Goal: Information Seeking & Learning: Learn about a topic

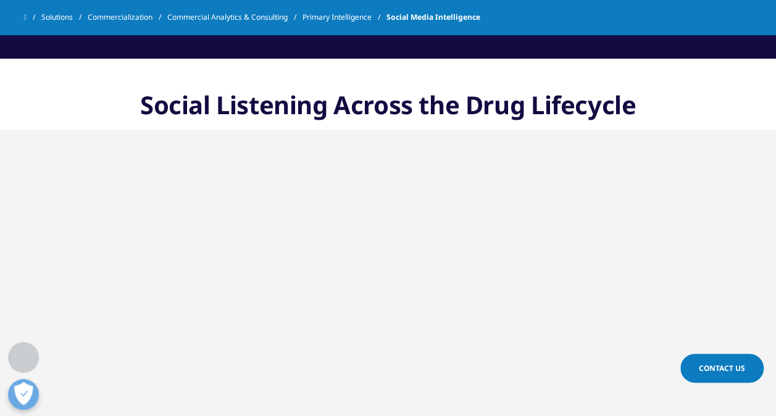
scroll to position [2343, 0]
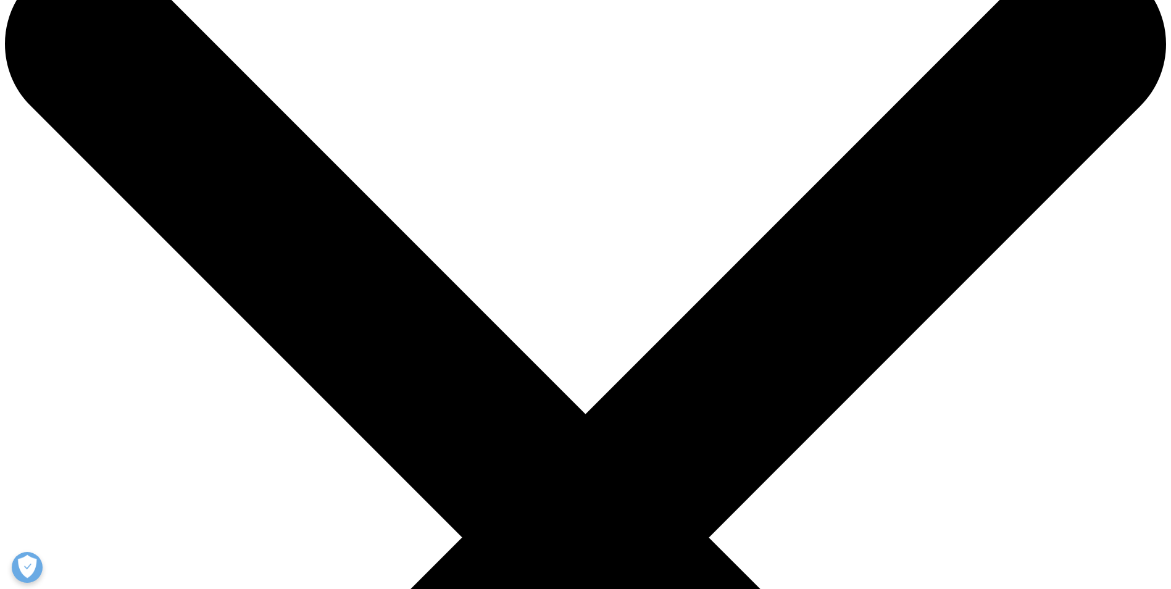
scroll to position [52, 0]
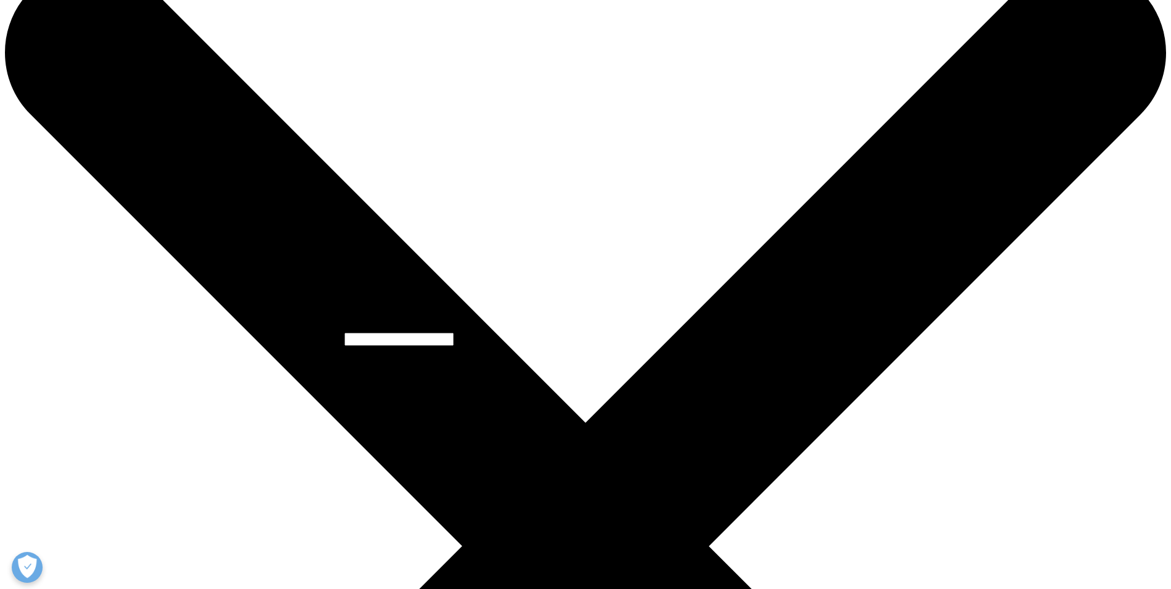
select select "https://www.iqvia.com/contact/demo"
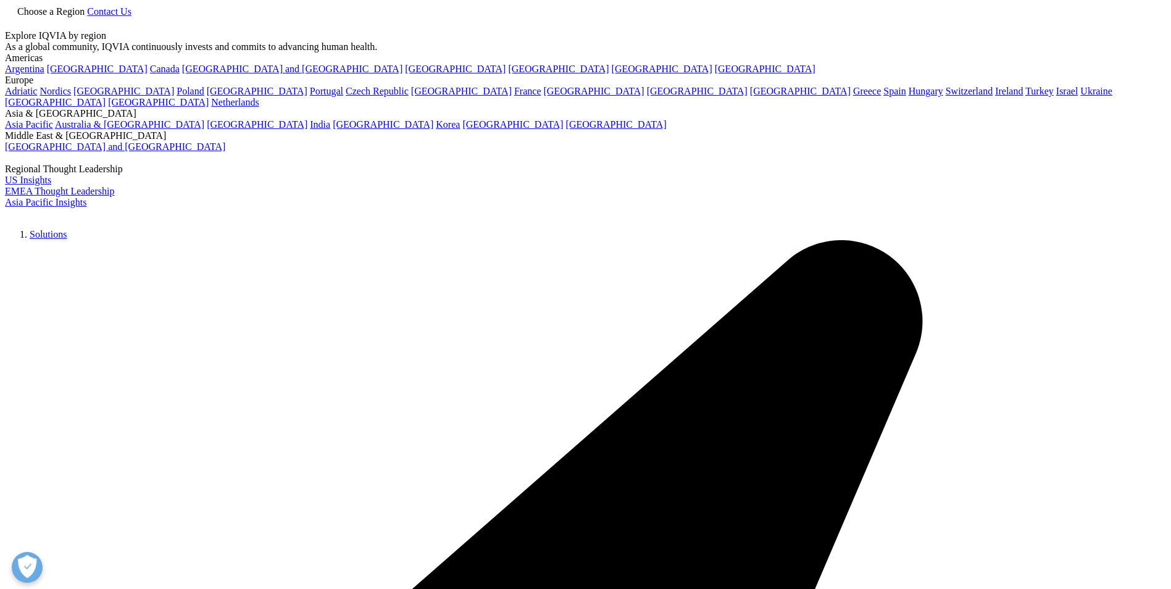
scroll to position [500, 729]
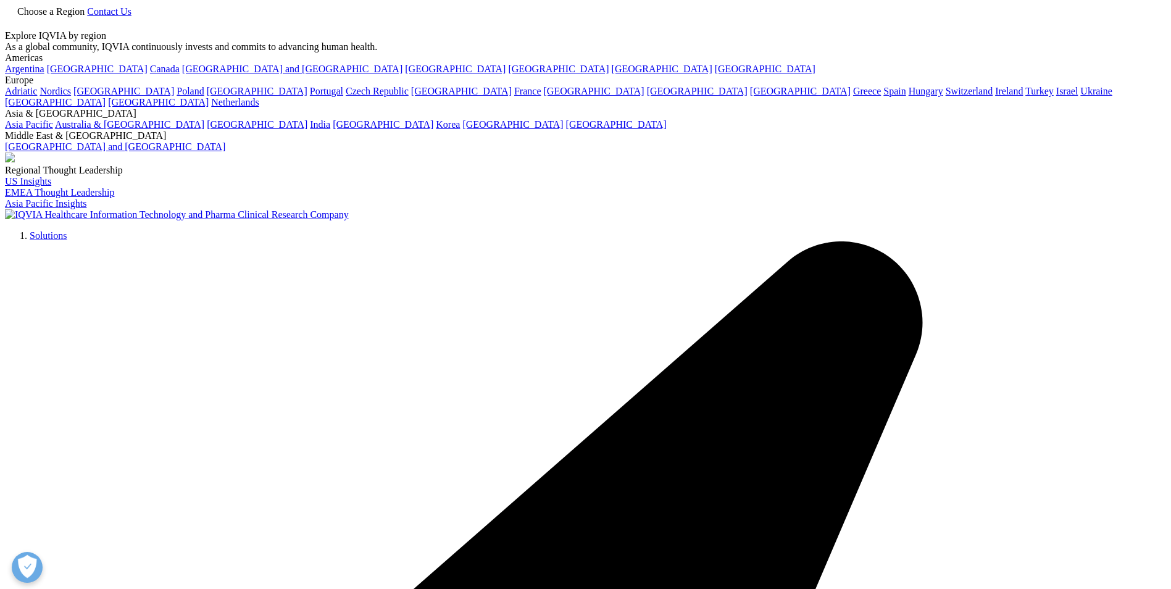
click at [303, 209] on img at bounding box center [177, 214] width 344 height 11
type input "onekey"
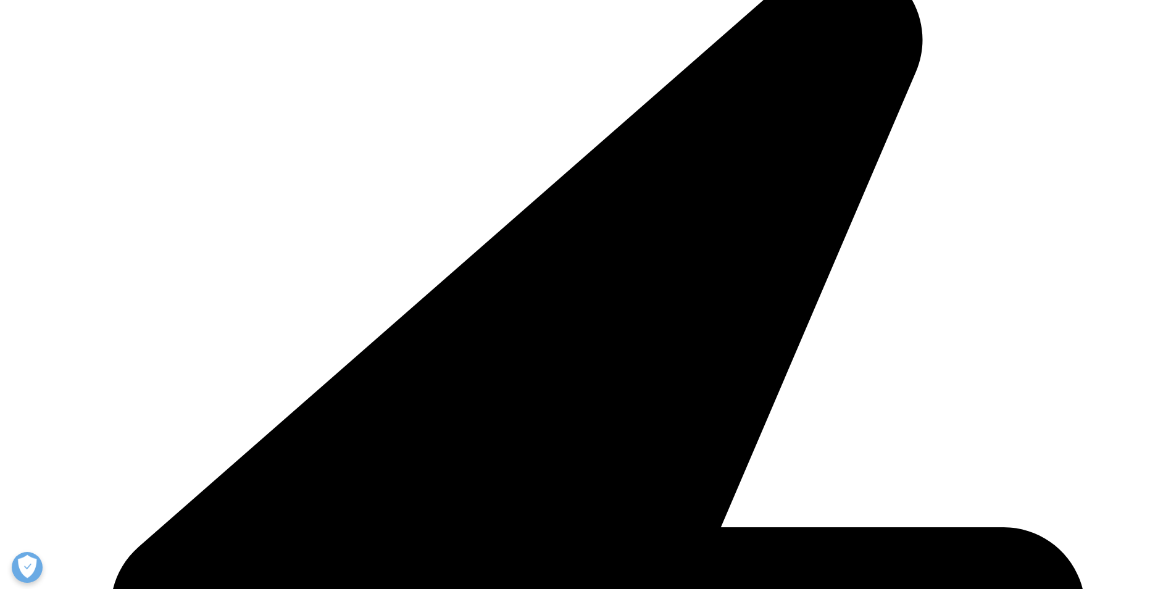
scroll to position [3840, 0]
